Goal: Task Accomplishment & Management: Manage account settings

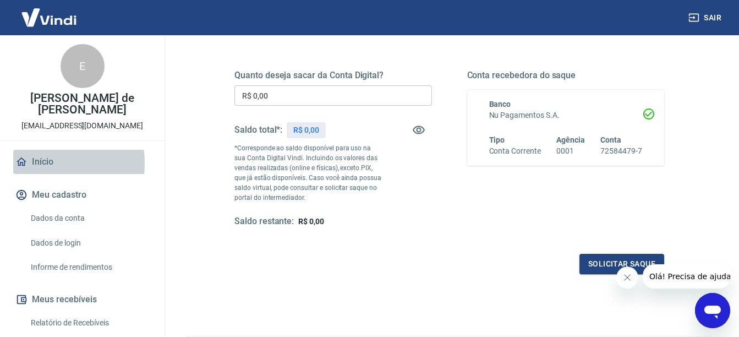
click at [46, 163] on link "Início" at bounding box center [82, 162] width 138 height 24
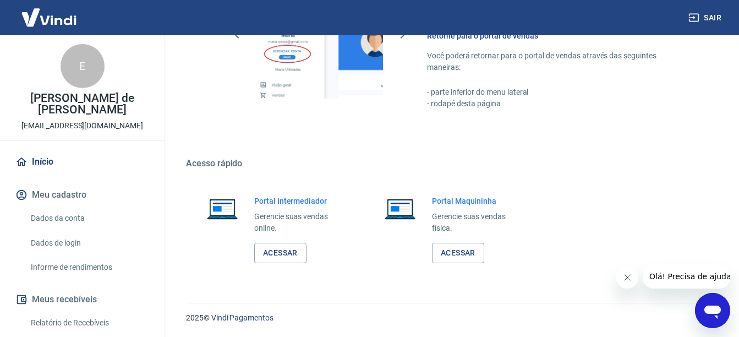
scroll to position [533, 0]
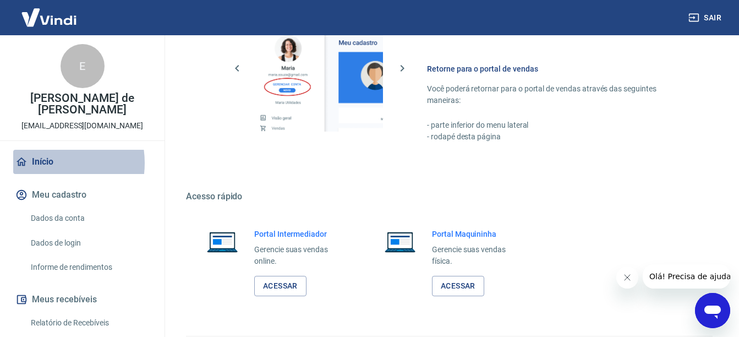
click at [46, 163] on link "Início" at bounding box center [82, 162] width 138 height 24
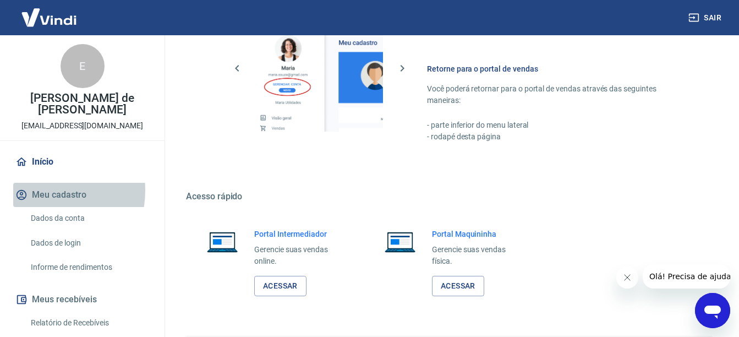
click at [42, 190] on button "Meu cadastro" at bounding box center [82, 195] width 138 height 24
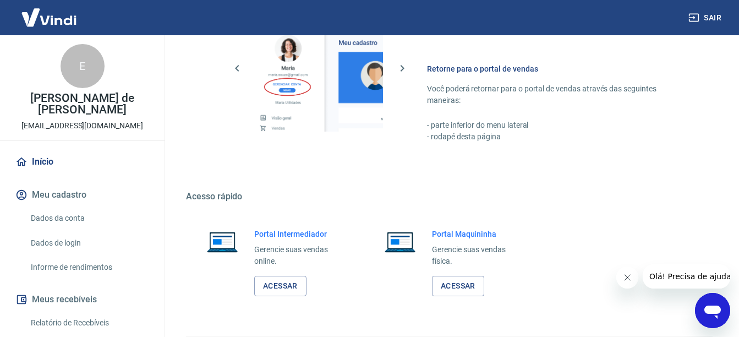
click at [71, 219] on link "Dados da conta" at bounding box center [88, 218] width 125 height 23
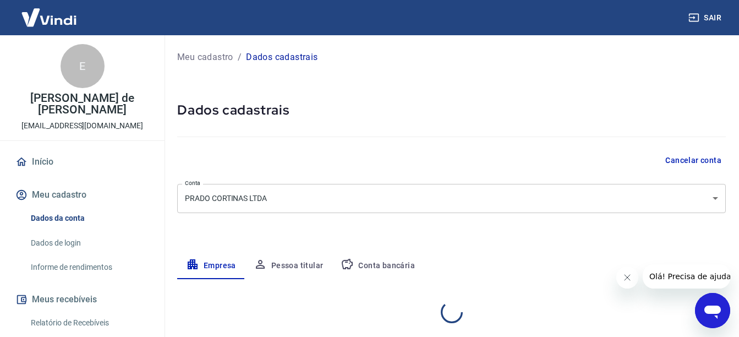
select select "SC"
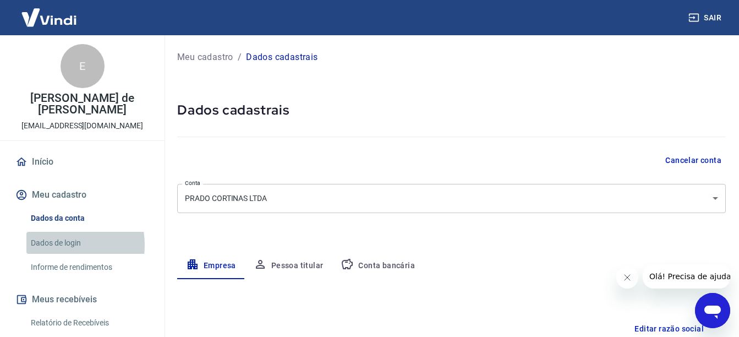
click at [54, 244] on link "Dados de login" at bounding box center [88, 243] width 125 height 23
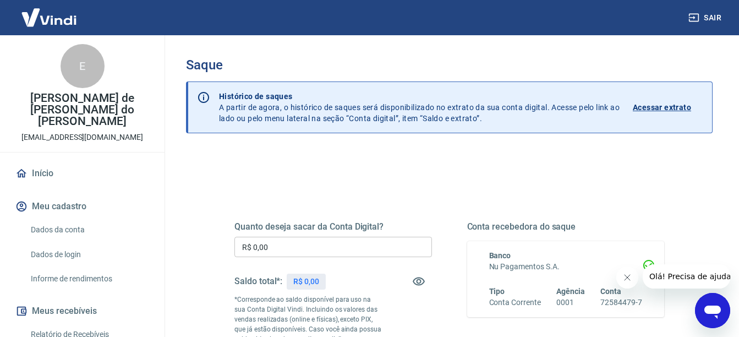
click at [446, 188] on div "Quanto deseja sacar da Conta Digital? R$ 0,00 ​ Saldo total*: R$ 0,00 *Correspo…" at bounding box center [449, 306] width 456 height 266
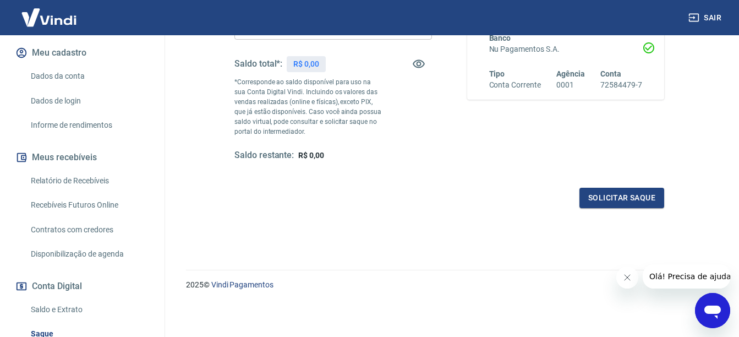
scroll to position [156, 0]
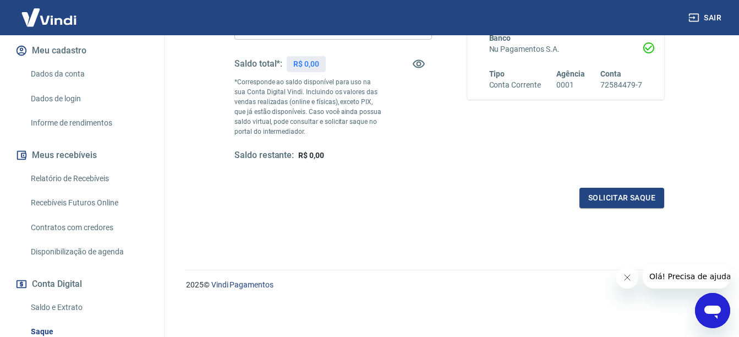
click at [53, 296] on link "Saldo e Extrato" at bounding box center [88, 307] width 125 height 23
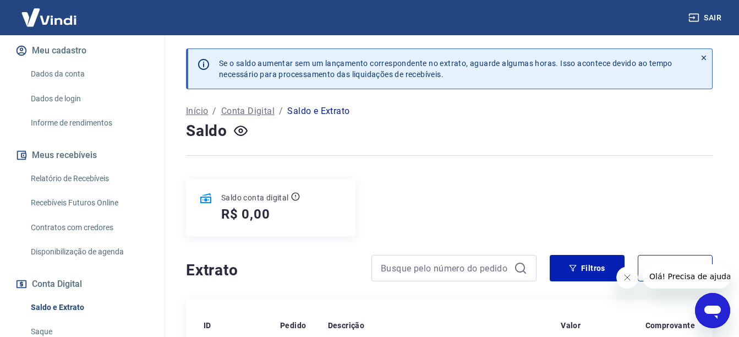
click at [375, 201] on div "Saldo conta digital R$ 0,00" at bounding box center [449, 207] width 527 height 57
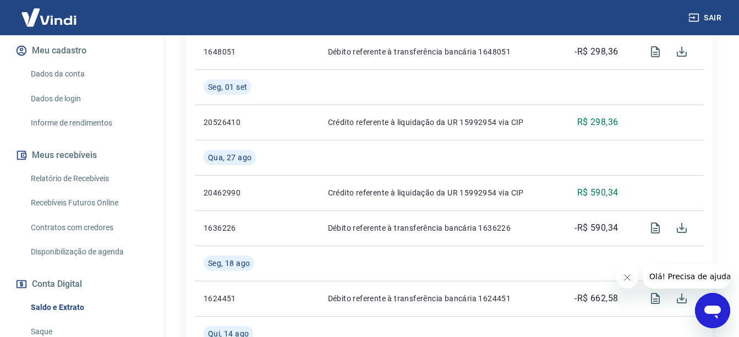
scroll to position [352, 0]
